Goal: Task Accomplishment & Management: Understand process/instructions

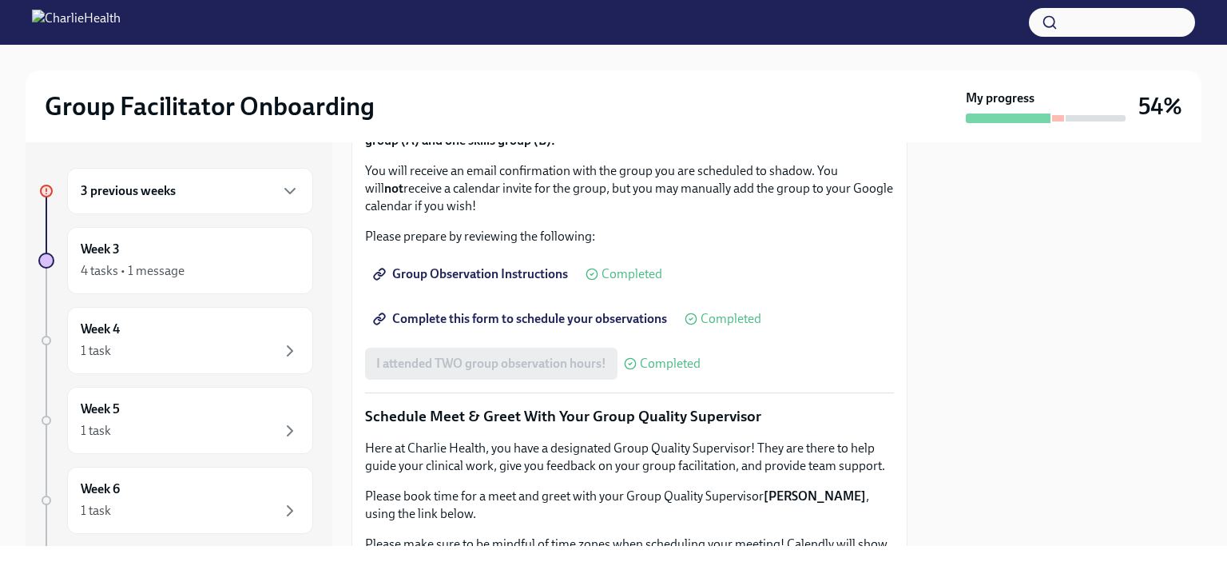
scroll to position [958, 0]
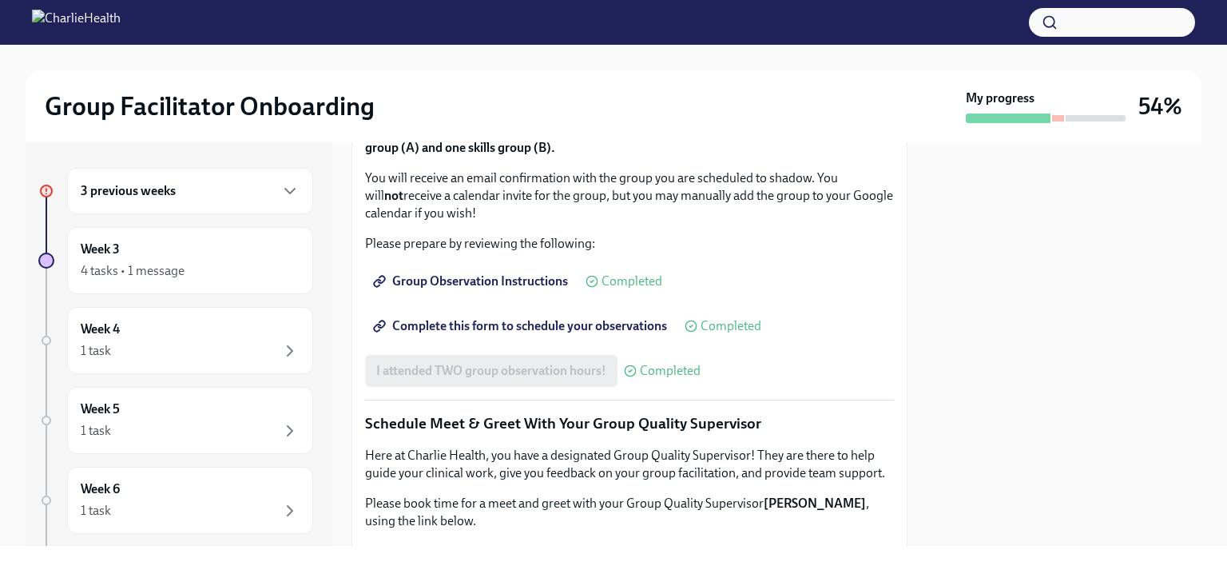
click at [113, 180] on div "3 previous weeks" at bounding box center [190, 191] width 246 height 46
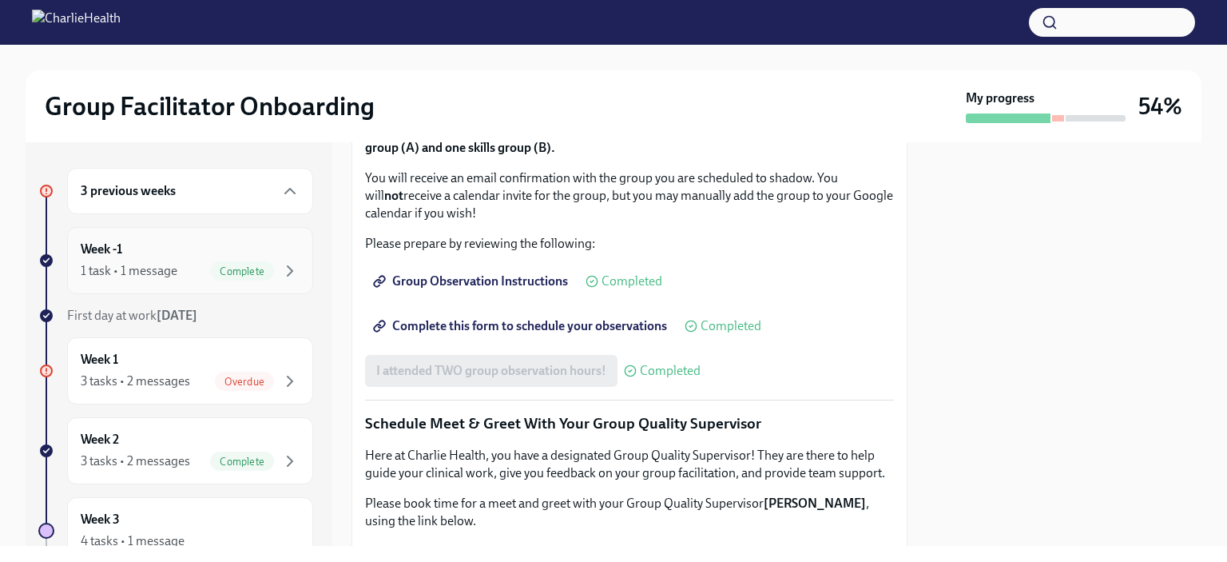
click at [96, 276] on div "1 task • 1 message" at bounding box center [129, 271] width 97 height 18
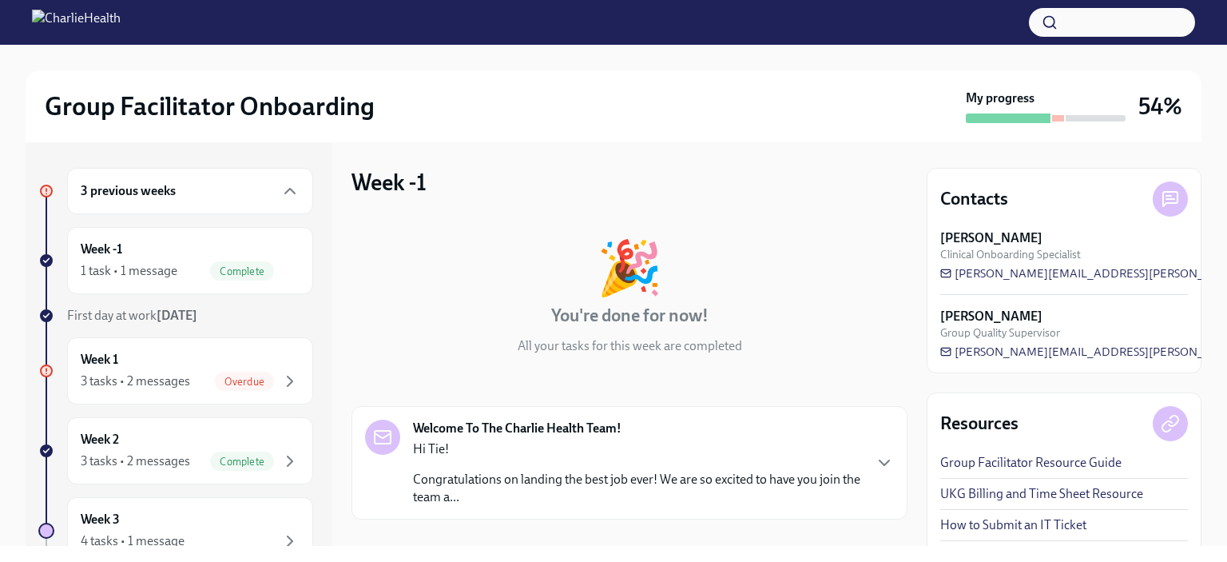
scroll to position [138, 0]
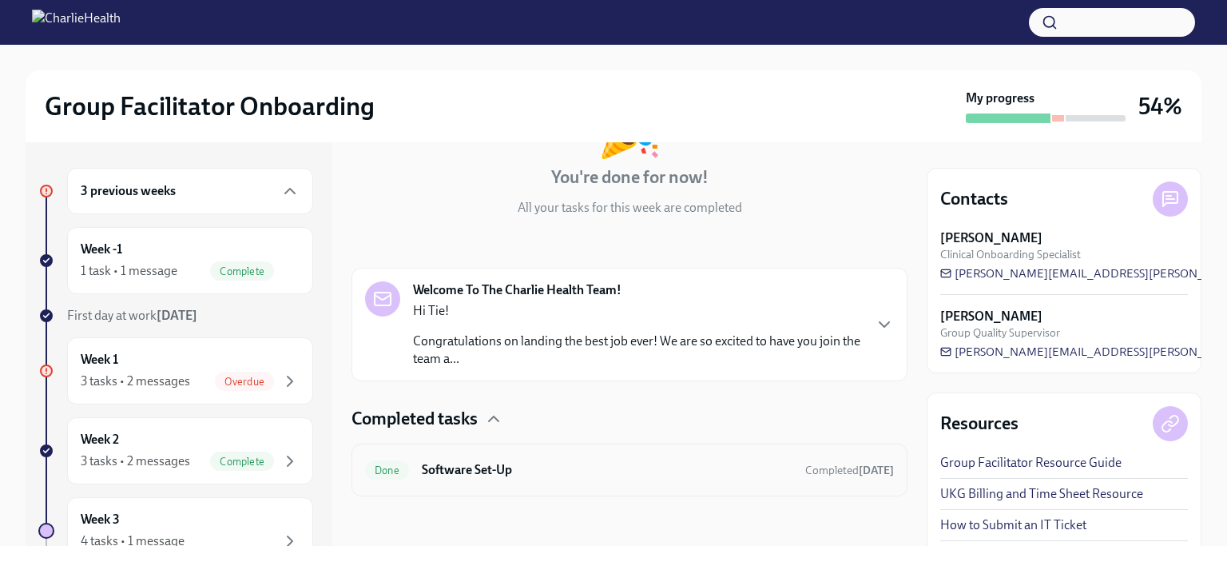
click at [415, 473] on div "Done Software Set-Up Completed [DATE]" at bounding box center [629, 470] width 529 height 26
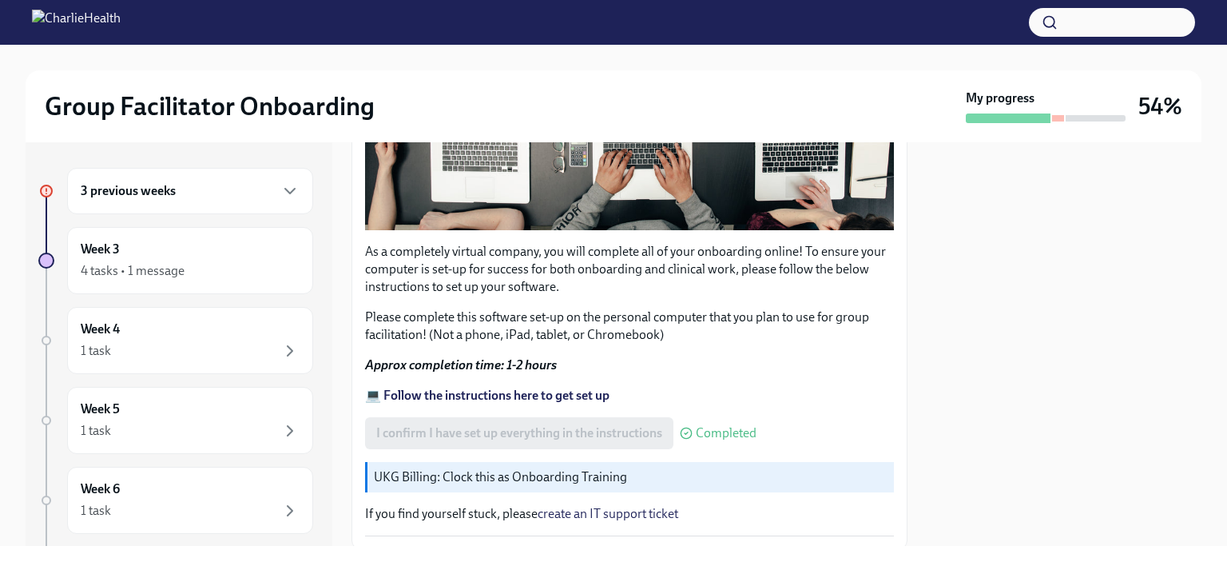
scroll to position [557, 0]
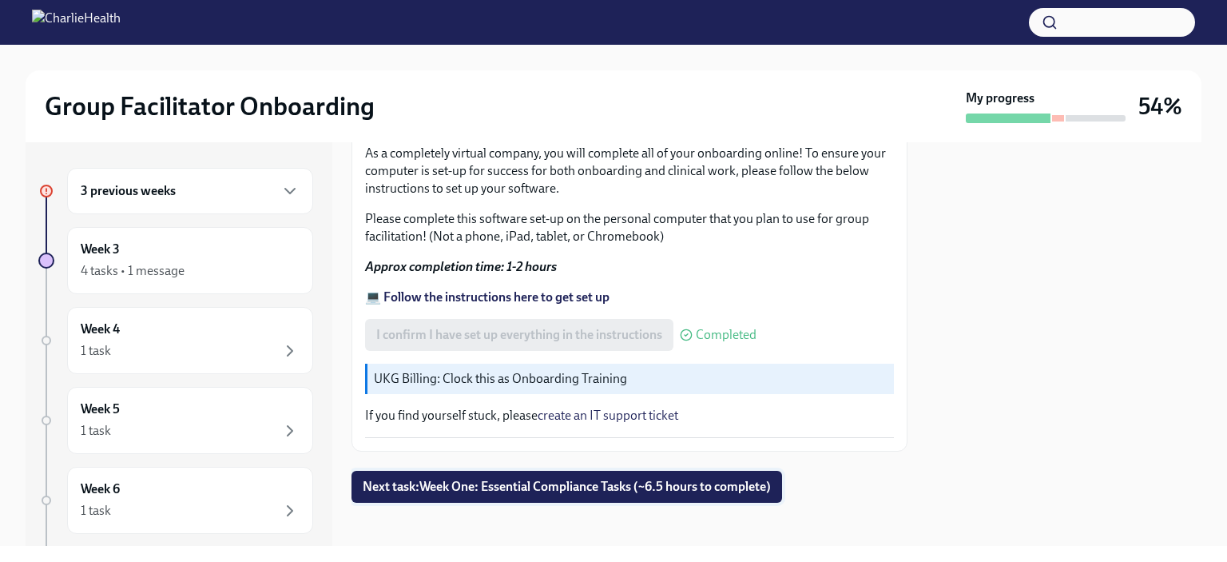
click at [368, 482] on span "Next task : Week One: Essential Compliance Tasks (~6.5 hours to complete)" at bounding box center [567, 486] width 408 height 16
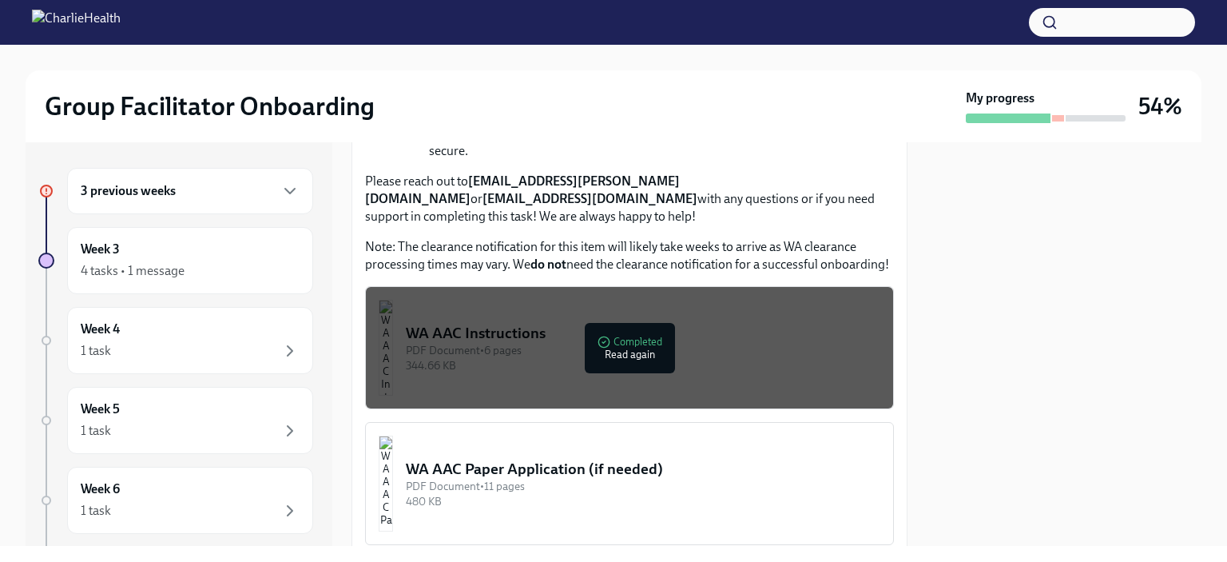
scroll to position [1315, 0]
click at [393, 308] on img "button" at bounding box center [386, 347] width 14 height 96
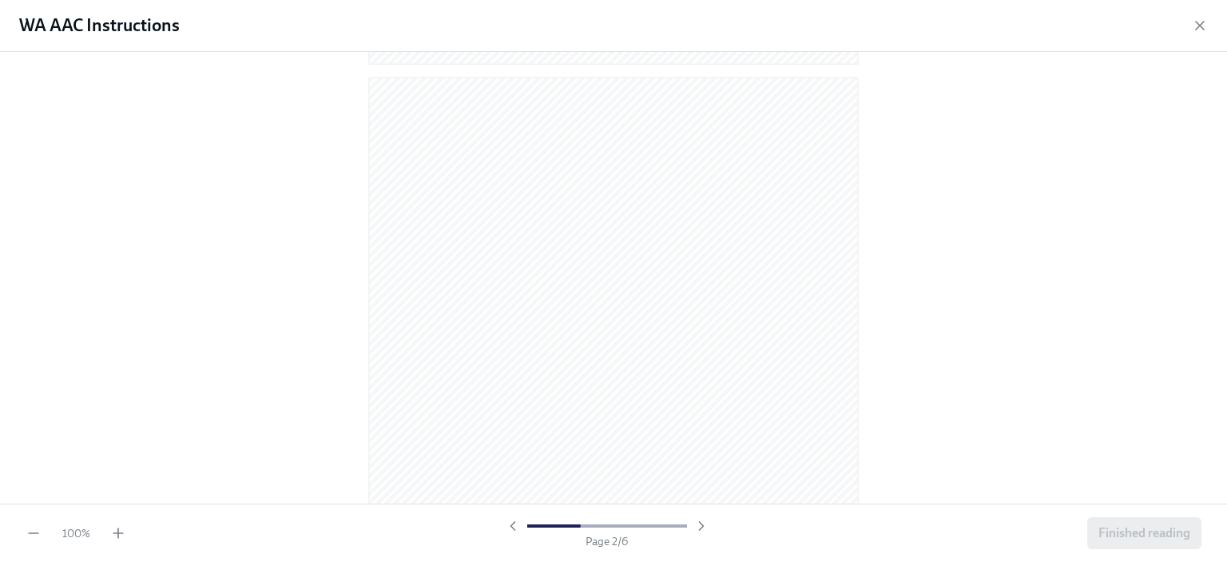
scroll to position [681, 0]
